Goal: Navigation & Orientation: Understand site structure

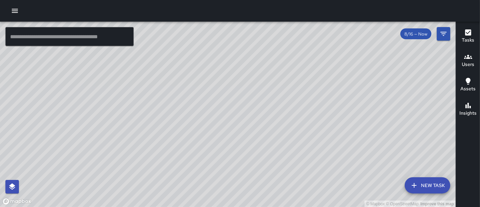
click at [212, 139] on div "© Mapbox © OpenStreetMap Improve this map" at bounding box center [228, 114] width 456 height 185
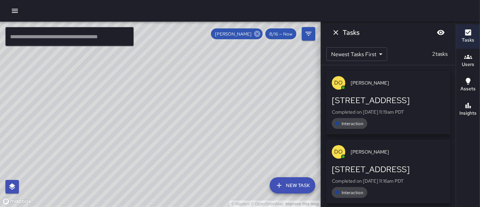
click at [260, 34] on icon at bounding box center [257, 34] width 6 height 6
click at [177, 114] on div "© Mapbox © OpenStreetMap Improve this map" at bounding box center [160, 114] width 321 height 185
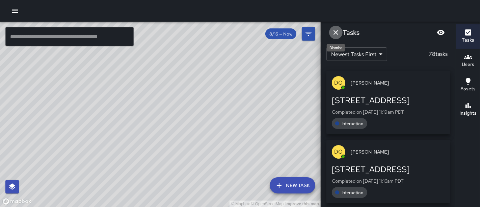
click at [333, 34] on icon "Dismiss" at bounding box center [336, 32] width 8 height 8
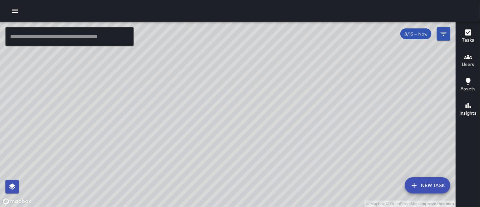
drag, startPoint x: 184, startPoint y: 131, endPoint x: 218, endPoint y: 70, distance: 69.4
click at [218, 70] on div "© Mapbox © OpenStreetMap Improve this map" at bounding box center [228, 114] width 456 height 185
drag, startPoint x: 267, startPoint y: 111, endPoint x: 270, endPoint y: 42, distance: 70.0
click at [270, 42] on div "© Mapbox © OpenStreetMap Improve this map" at bounding box center [228, 114] width 456 height 185
drag, startPoint x: 270, startPoint y: 42, endPoint x: 281, endPoint y: 192, distance: 151.2
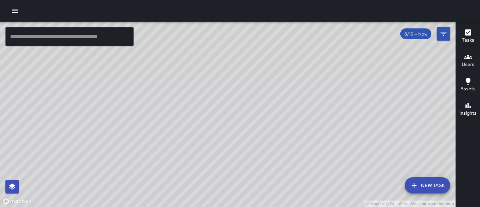
click at [281, 192] on div "© Mapbox © OpenStreetMap Improve this map" at bounding box center [228, 114] width 456 height 185
drag, startPoint x: 151, startPoint y: 136, endPoint x: 161, endPoint y: 117, distance: 21.3
click at [161, 117] on div "© Mapbox © OpenStreetMap Improve this map" at bounding box center [228, 114] width 456 height 185
